Goal: Find specific fact: Find specific fact

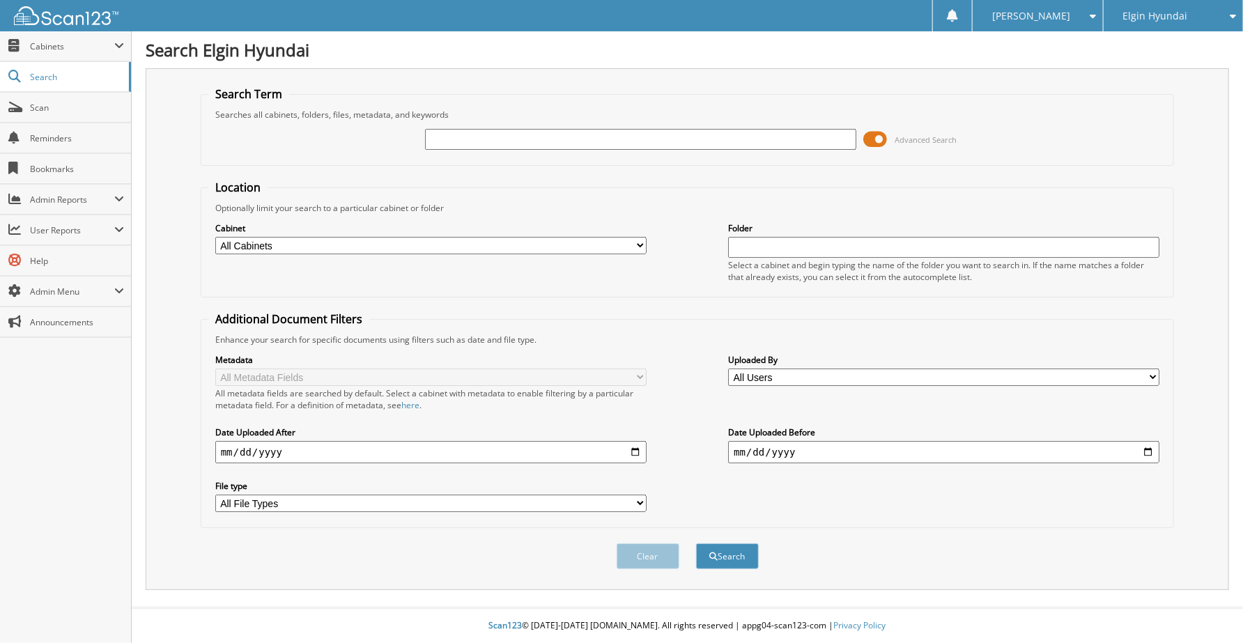
click at [880, 136] on span at bounding box center [876, 139] width 24 height 21
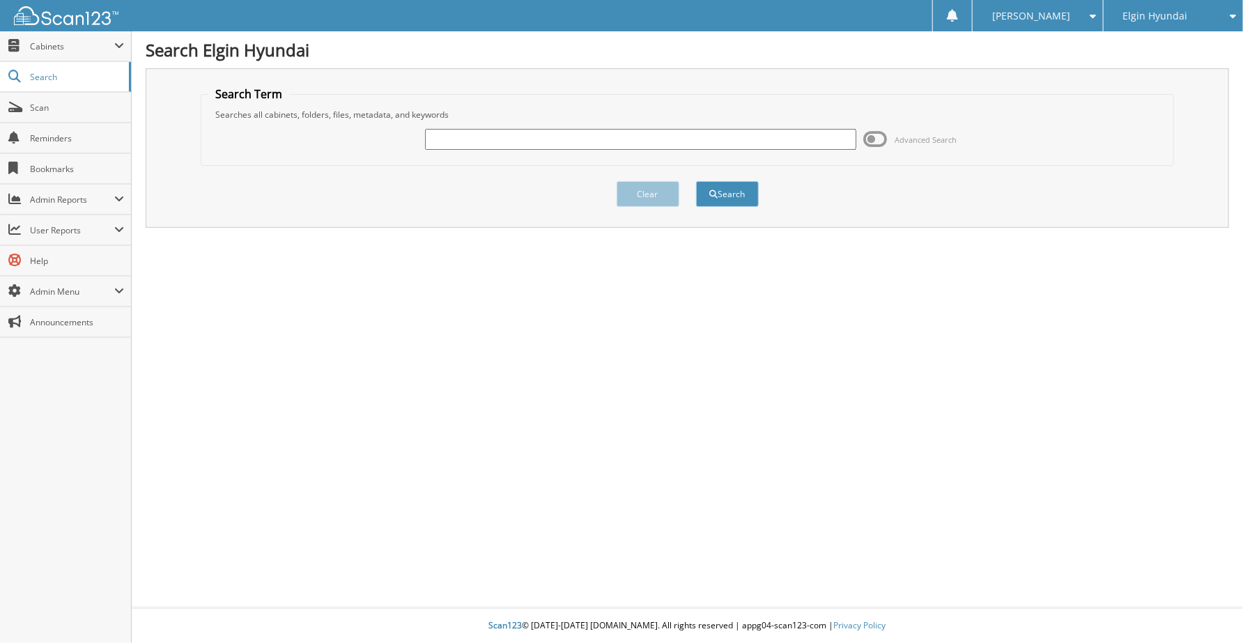
click at [643, 142] on input "text" at bounding box center [640, 139] width 431 height 21
type input "dg2303"
click at [696, 181] on button "Search" at bounding box center [727, 194] width 63 height 26
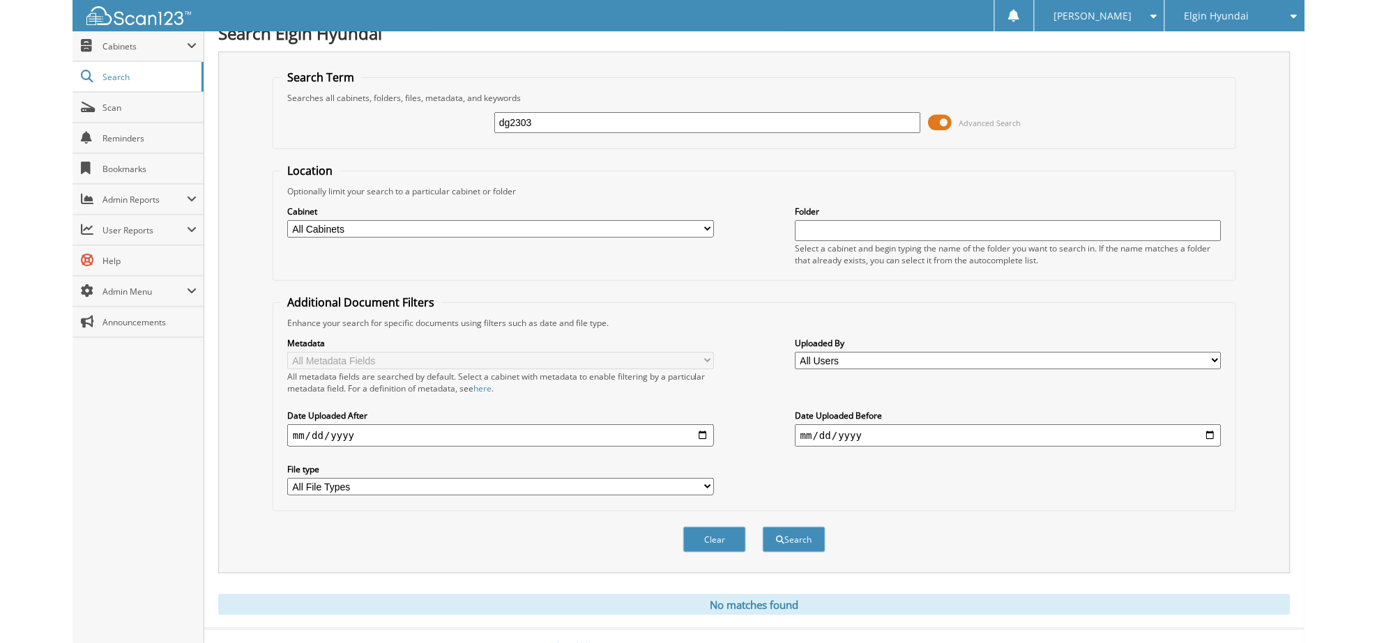
scroll to position [25, 0]
